Goal: Check status

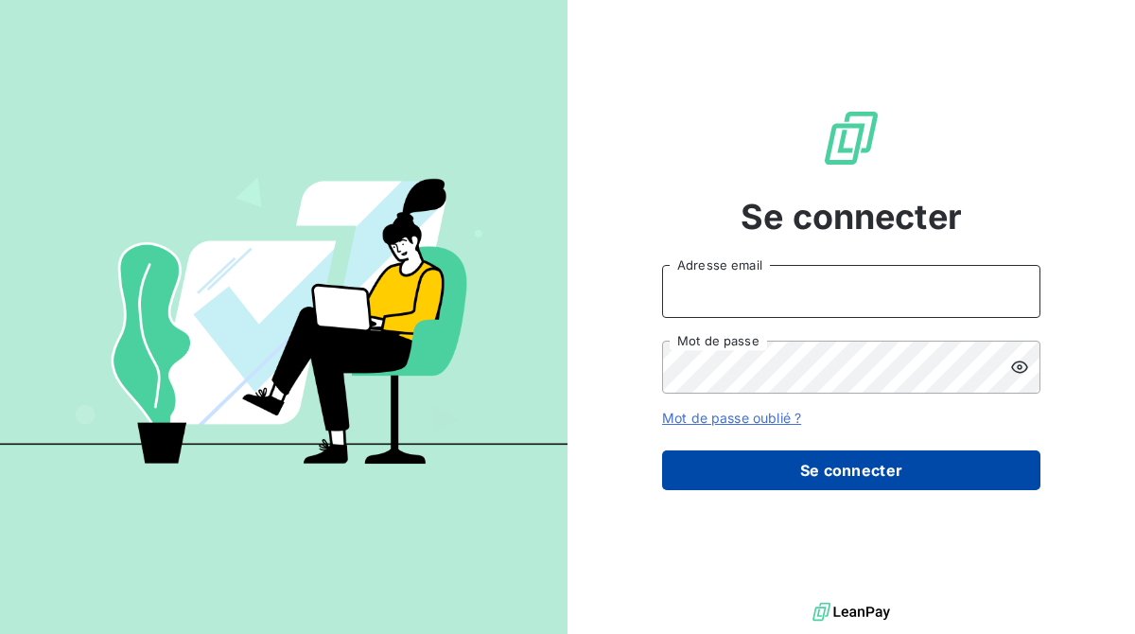
type input "[EMAIL_ADDRESS][DOMAIN_NAME]"
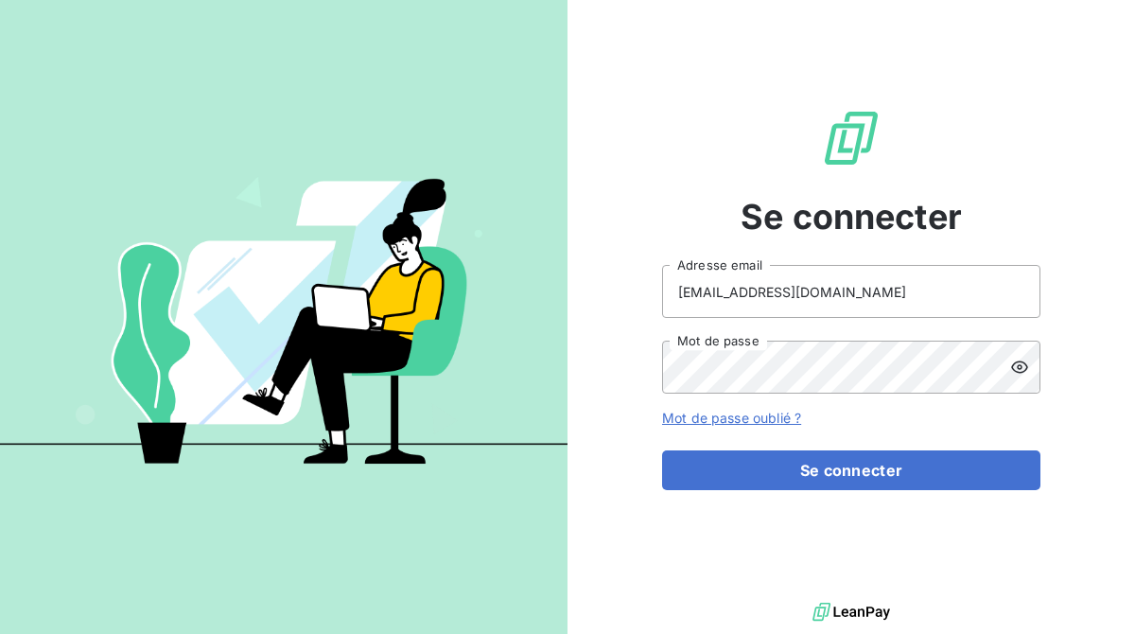
drag, startPoint x: 856, startPoint y: 460, endPoint x: 649, endPoint y: 96, distance: 418.8
click at [854, 456] on button "Se connecter" at bounding box center [851, 470] width 378 height 40
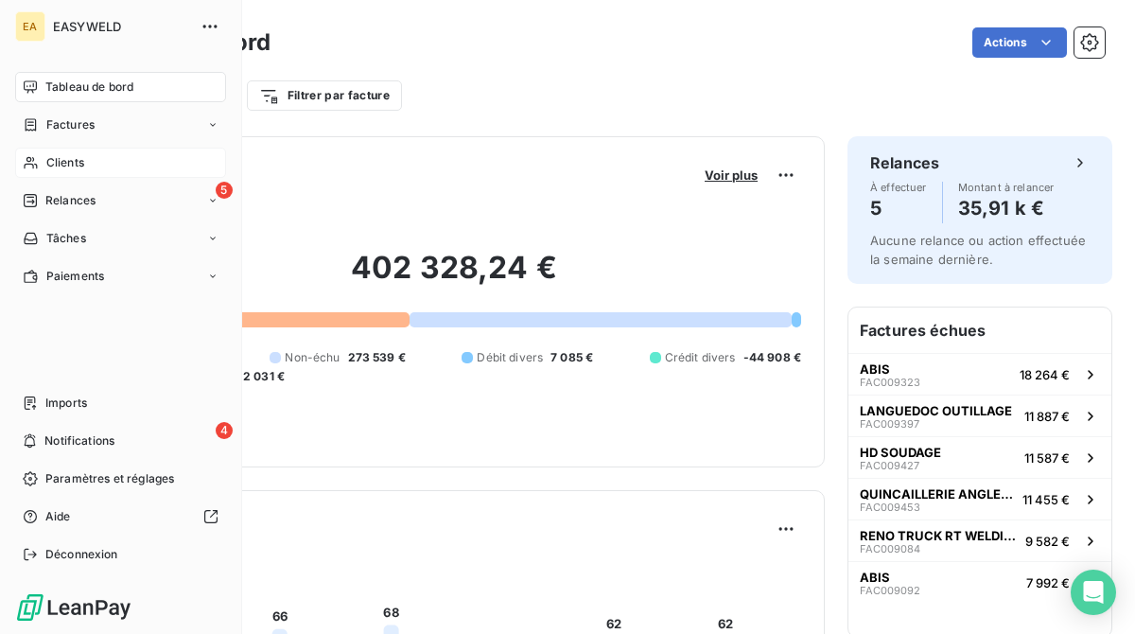
click at [87, 168] on div "Clients" at bounding box center [120, 163] width 211 height 30
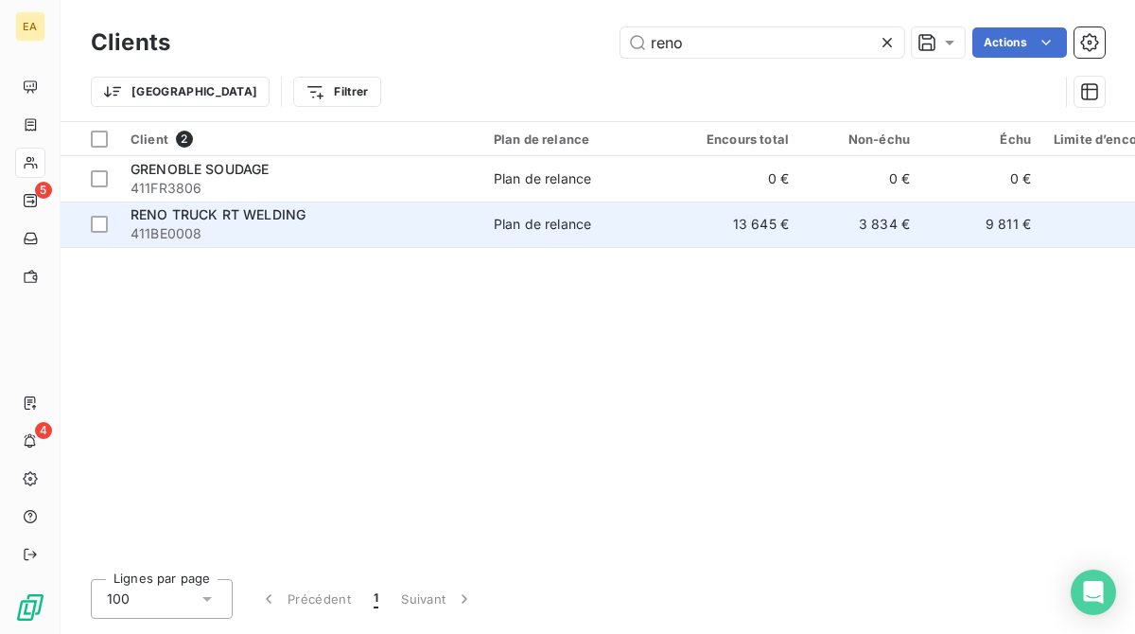
type input "reno"
click at [323, 229] on span "411BE0008" at bounding box center [300, 233] width 340 height 19
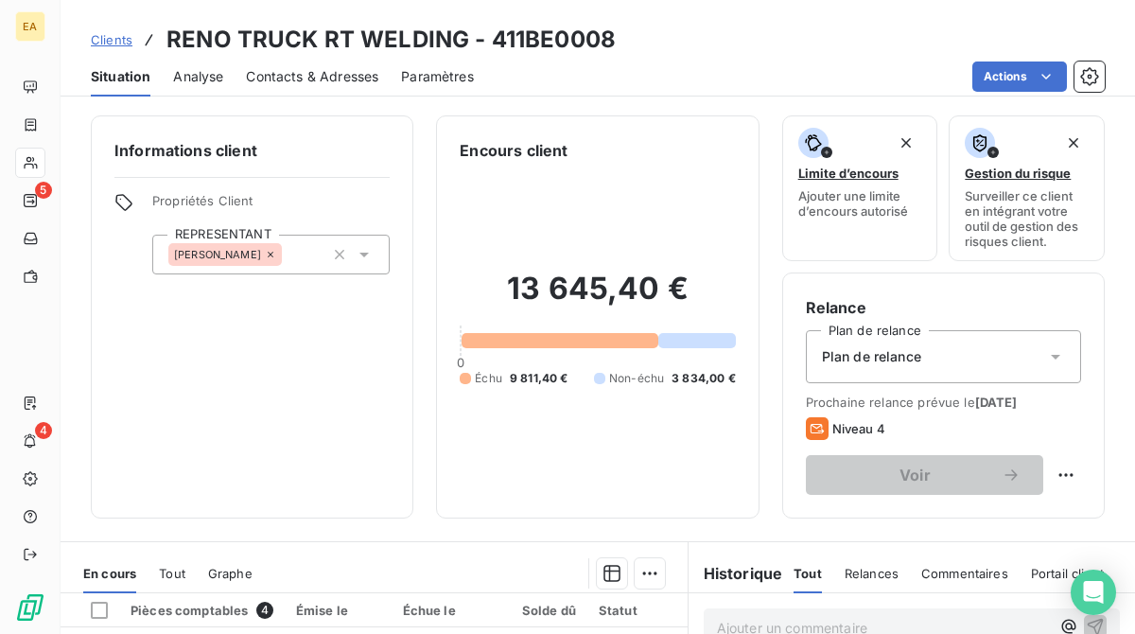
click at [510, 186] on div "13 645,40 € 0 Échu 9 811,40 € Non-échu 3 834,00 €" at bounding box center [597, 328] width 275 height 333
drag, startPoint x: 510, startPoint y: 186, endPoint x: 490, endPoint y: 125, distance: 64.6
click at [490, 125] on div "Encours client 13 645,40 € 0 Échu 9 811,40 € Non-échu 3 834,00 €" at bounding box center [597, 316] width 322 height 403
click at [495, 149] on h6 "Encours client" at bounding box center [514, 150] width 108 height 23
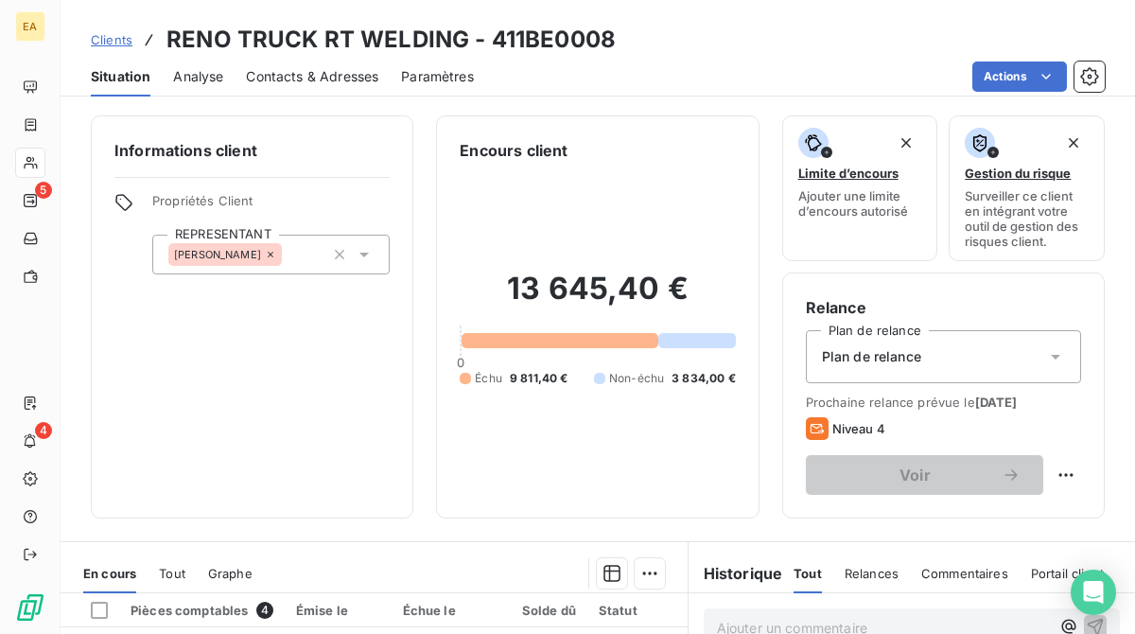
click at [505, 177] on div "13 645,40 € 0 Échu 9 811,40 € Non-échu 3 834,00 €" at bounding box center [597, 328] width 275 height 333
click at [485, 144] on h6 "Encours client" at bounding box center [514, 150] width 108 height 23
drag, startPoint x: 485, startPoint y: 144, endPoint x: 477, endPoint y: 135, distance: 12.0
click at [477, 135] on div "Encours client 13 645,40 € 0 Échu 9 811,40 € Non-échu 3 834,00 €" at bounding box center [597, 316] width 322 height 403
click at [465, 154] on h6 "Encours client" at bounding box center [514, 150] width 108 height 23
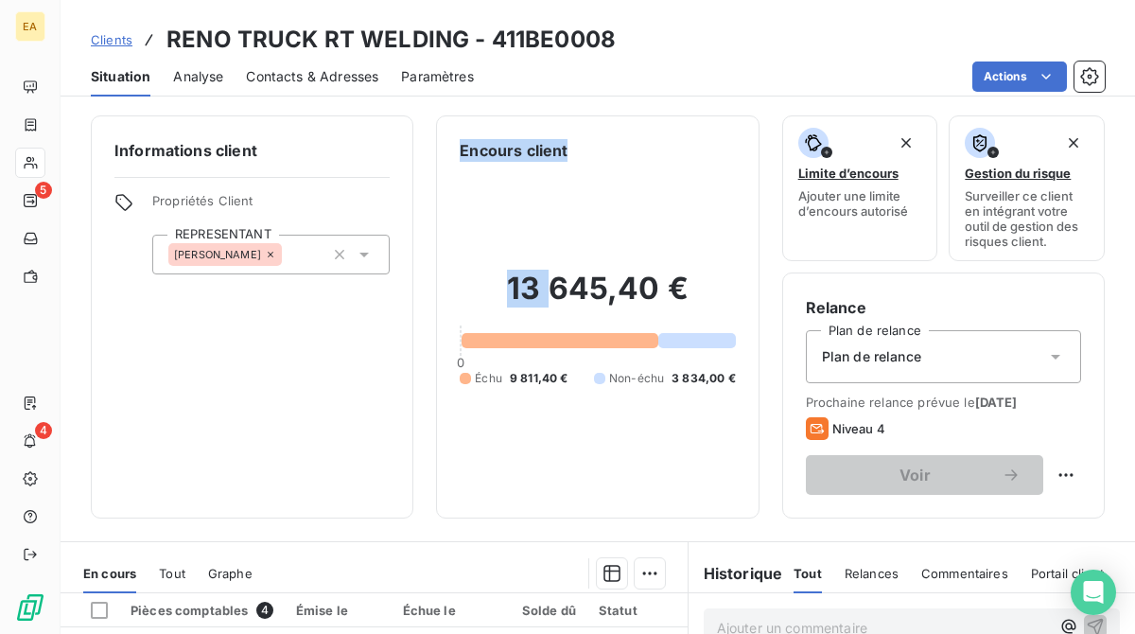
drag, startPoint x: 455, startPoint y: 141, endPoint x: 540, endPoint y: 183, distance: 94.7
click at [540, 183] on div "Encours client 13 645,40 € 0 Échu 9 811,40 € Non-échu 3 834,00 €" at bounding box center [597, 317] width 275 height 356
click at [502, 124] on div "Encours client 13 645,40 € 0 Échu 9 811,40 € Non-échu 3 834,00 €" at bounding box center [597, 316] width 322 height 403
click at [519, 146] on h6 "Encours client" at bounding box center [514, 150] width 108 height 23
